Goal: Task Accomplishment & Management: Use online tool/utility

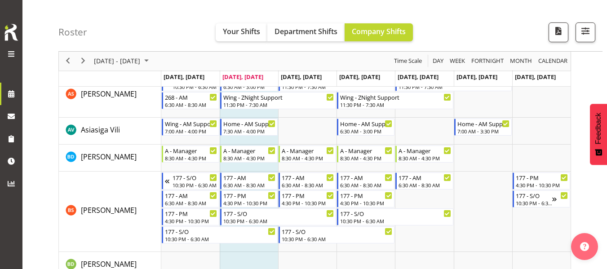
scroll to position [54, 0]
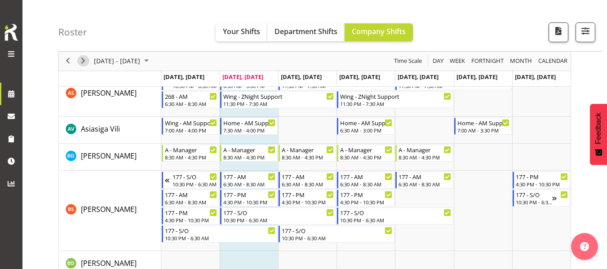
click at [85, 65] on span "Next" at bounding box center [83, 61] width 11 height 11
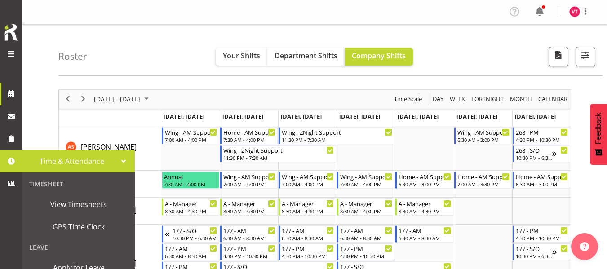
click at [14, 158] on span at bounding box center [10, 161] width 13 height 13
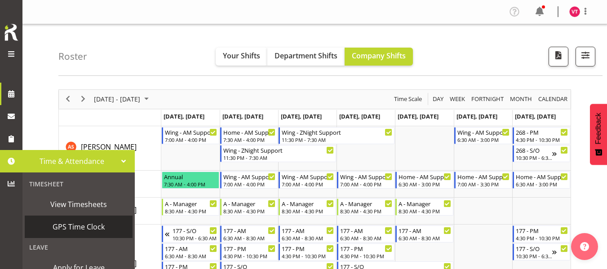
click at [57, 227] on span "GPS Time Clock" at bounding box center [78, 226] width 99 height 13
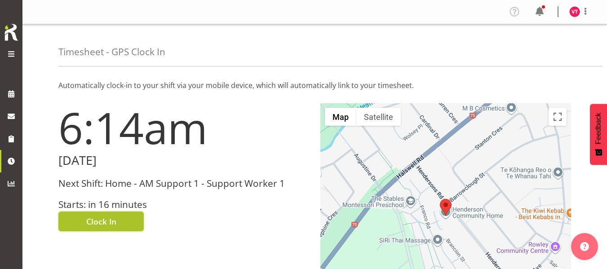
click at [108, 222] on span "Clock In" at bounding box center [101, 222] width 30 height 12
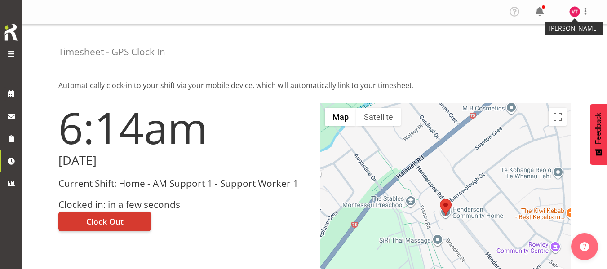
click at [574, 11] on img at bounding box center [574, 11] width 11 height 11
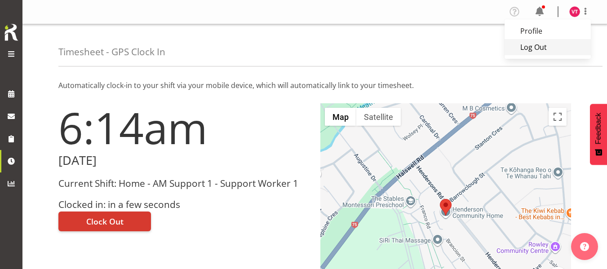
click at [537, 46] on link "Log Out" at bounding box center [548, 47] width 86 height 16
